Goal: Navigation & Orientation: Find specific page/section

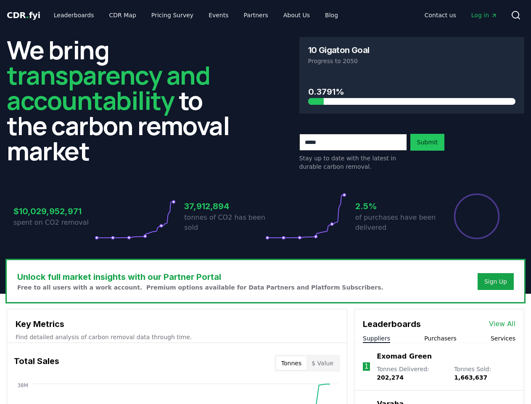
click at [516, 15] on icon at bounding box center [516, 15] width 10 height 10
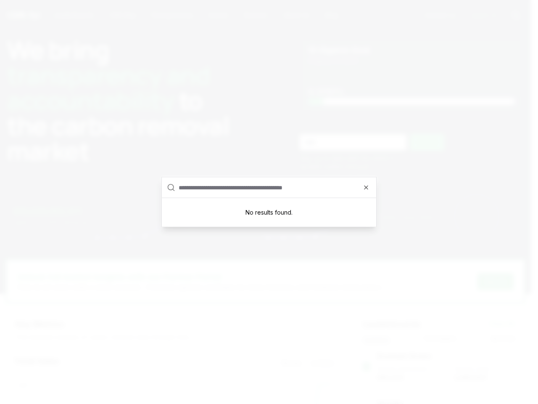
click at [174, 392] on div at bounding box center [269, 202] width 538 height 404
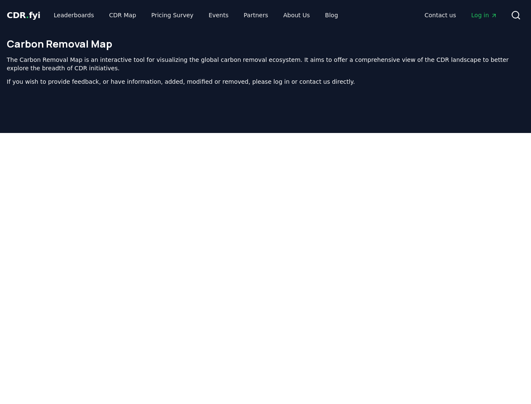
scroll to position [267, 0]
